Goal: Task Accomplishment & Management: Manage account settings

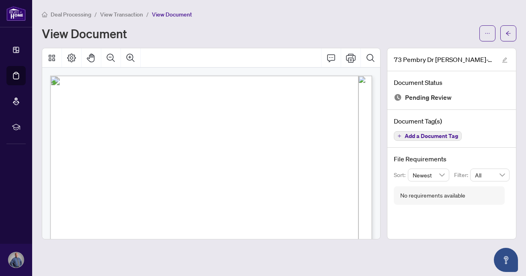
click at [127, 15] on span "View Transaction" at bounding box center [121, 14] width 43 height 7
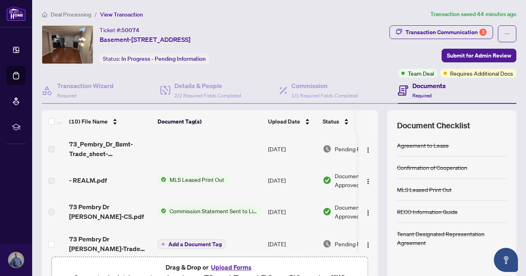
click at [416, 91] on div "Documents Required" at bounding box center [428, 90] width 33 height 19
click at [416, 92] on span "Required" at bounding box center [421, 95] width 19 height 6
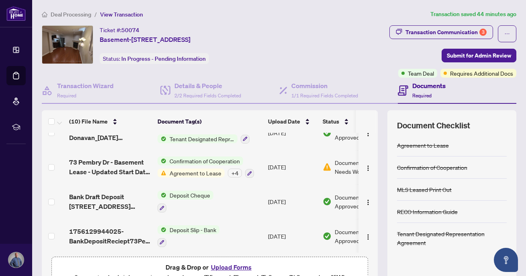
scroll to position [72, 0]
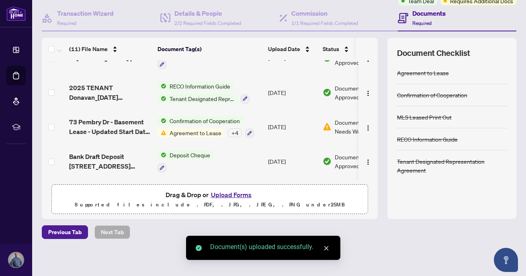
click at [383, 195] on div "(11) File Name Document Tag(s) Upload Date Status 2025 TRS Ben Villa_[DATE] 15_…" at bounding box center [279, 128] width 475 height 181
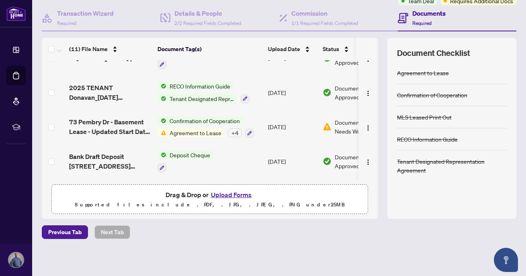
scroll to position [0, 0]
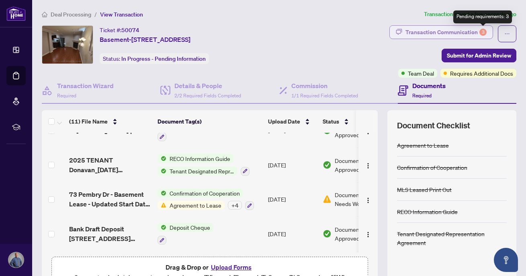
click at [485, 30] on div "3" at bounding box center [482, 32] width 7 height 7
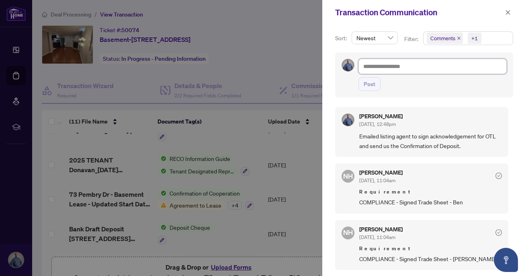
click at [416, 68] on textarea at bounding box center [432, 66] width 148 height 15
type textarea "**********"
click at [370, 83] on span "Post" at bounding box center [370, 84] width 12 height 13
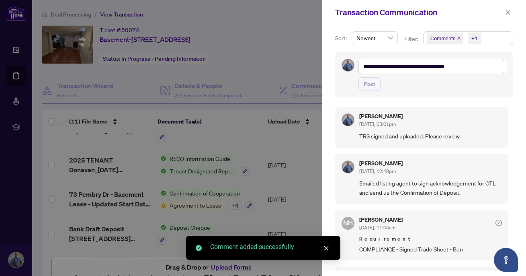
click at [311, 58] on div at bounding box center [263, 138] width 526 height 276
click at [509, 12] on icon "close" at bounding box center [508, 13] width 6 height 6
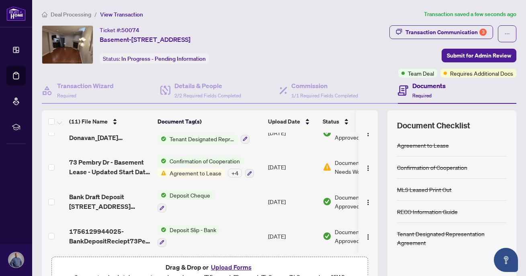
click at [473, 75] on span "Requires Additional Docs" at bounding box center [481, 73] width 63 height 9
click at [462, 72] on span "Requires Additional Docs" at bounding box center [481, 73] width 63 height 9
click at [211, 168] on span "Agreement to Lease" at bounding box center [195, 172] width 58 height 9
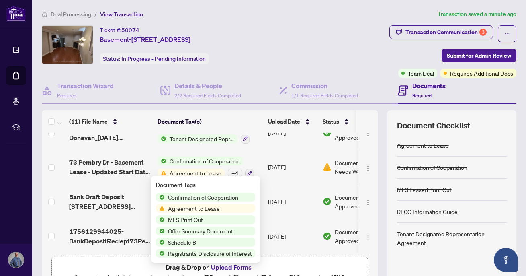
click at [341, 56] on div "Transaction Communication 3 Submit for Admin Review Team Deal Requires Addition…" at bounding box center [409, 51] width 216 height 52
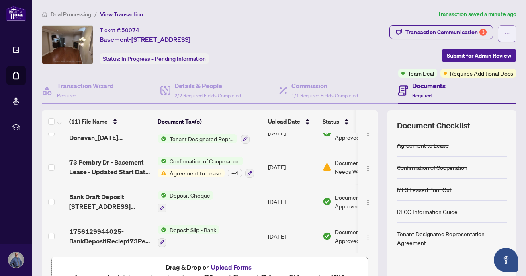
click at [507, 33] on icon "ellipsis" at bounding box center [507, 34] width 6 height 6
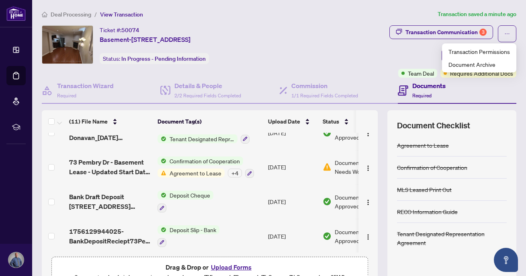
click at [414, 51] on div "Transaction Communication 3 Submit for Admin Review Team Deal Requires Addition…" at bounding box center [409, 51] width 216 height 52
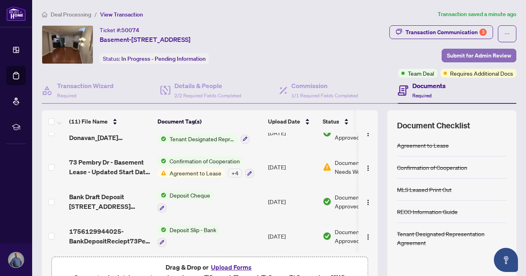
click at [476, 56] on span "Submit for Admin Review" at bounding box center [479, 55] width 64 height 13
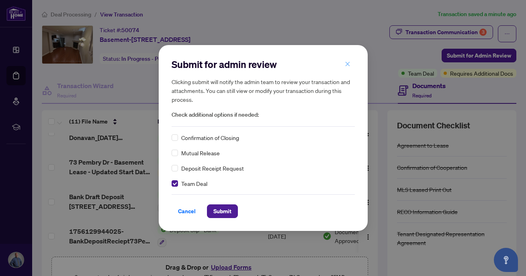
click at [347, 65] on icon "close" at bounding box center [347, 64] width 4 height 4
